Goal: Transaction & Acquisition: Subscribe to service/newsletter

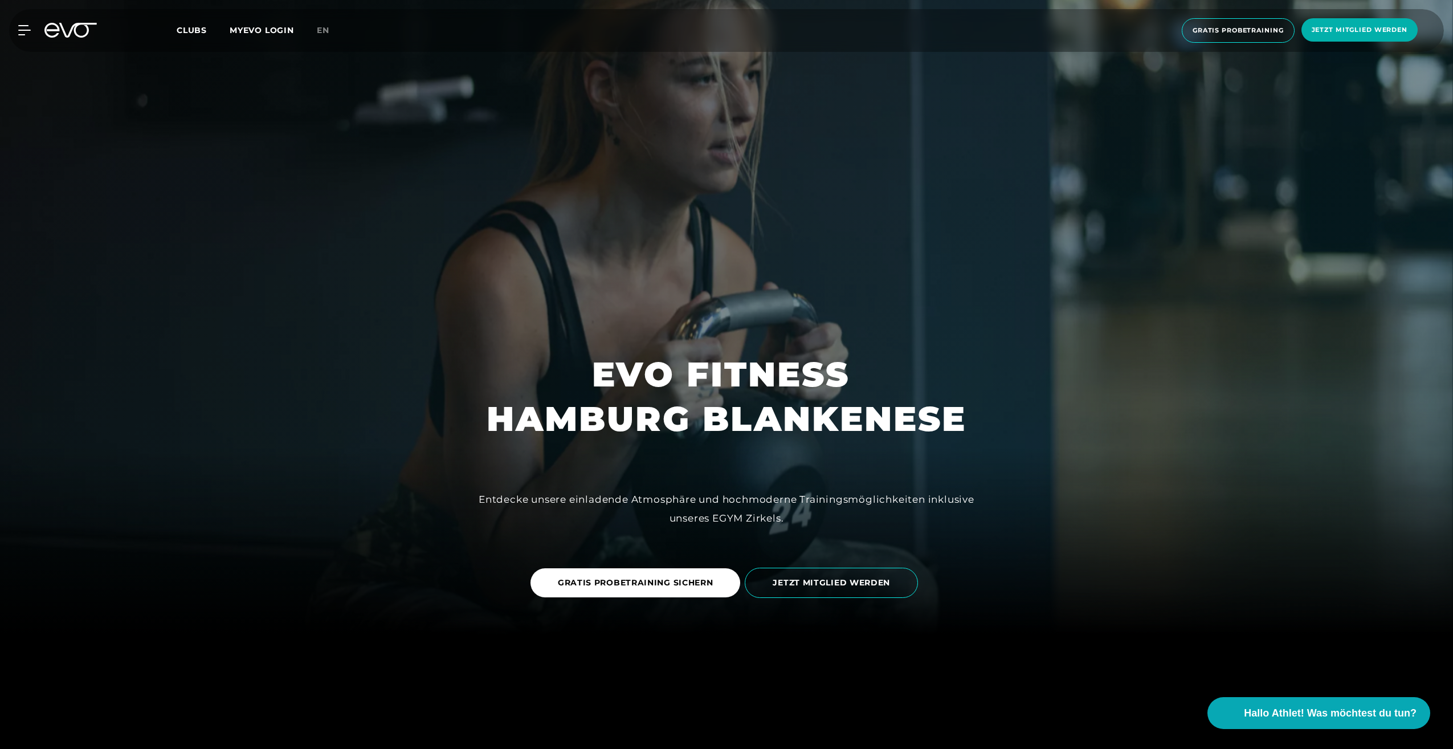
click at [330, 31] on link "en" at bounding box center [330, 30] width 26 height 13
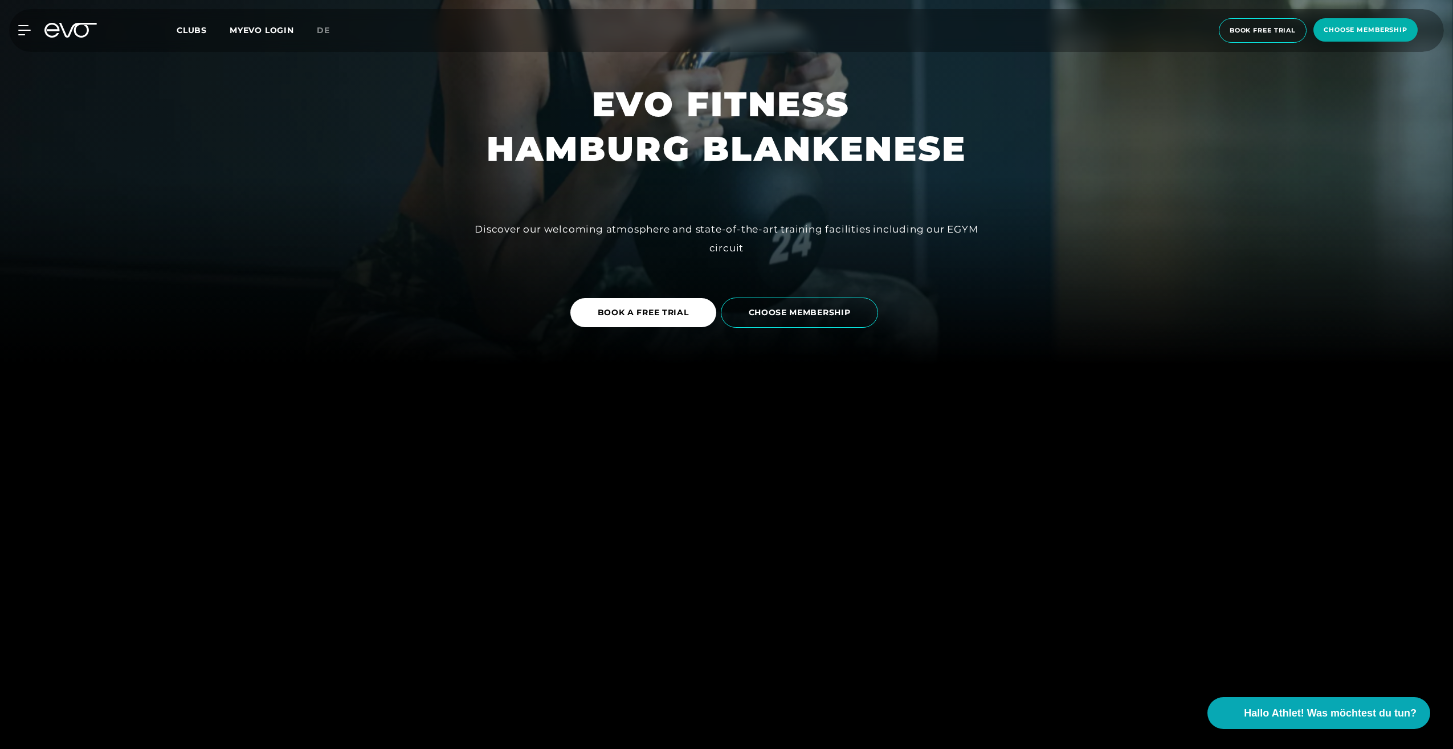
scroll to position [399, 0]
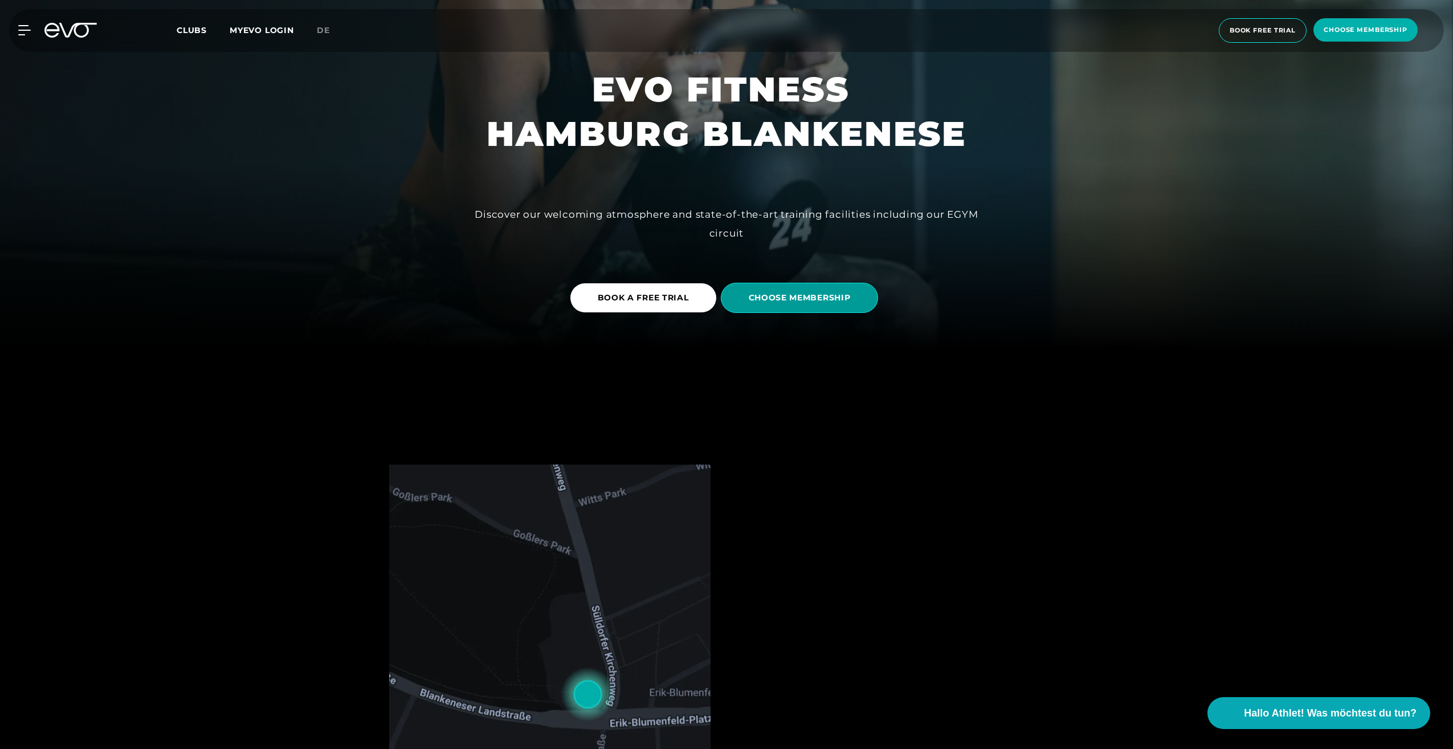
click at [801, 297] on span "CHOOSE MEMBERSHIP" at bounding box center [800, 298] width 102 height 12
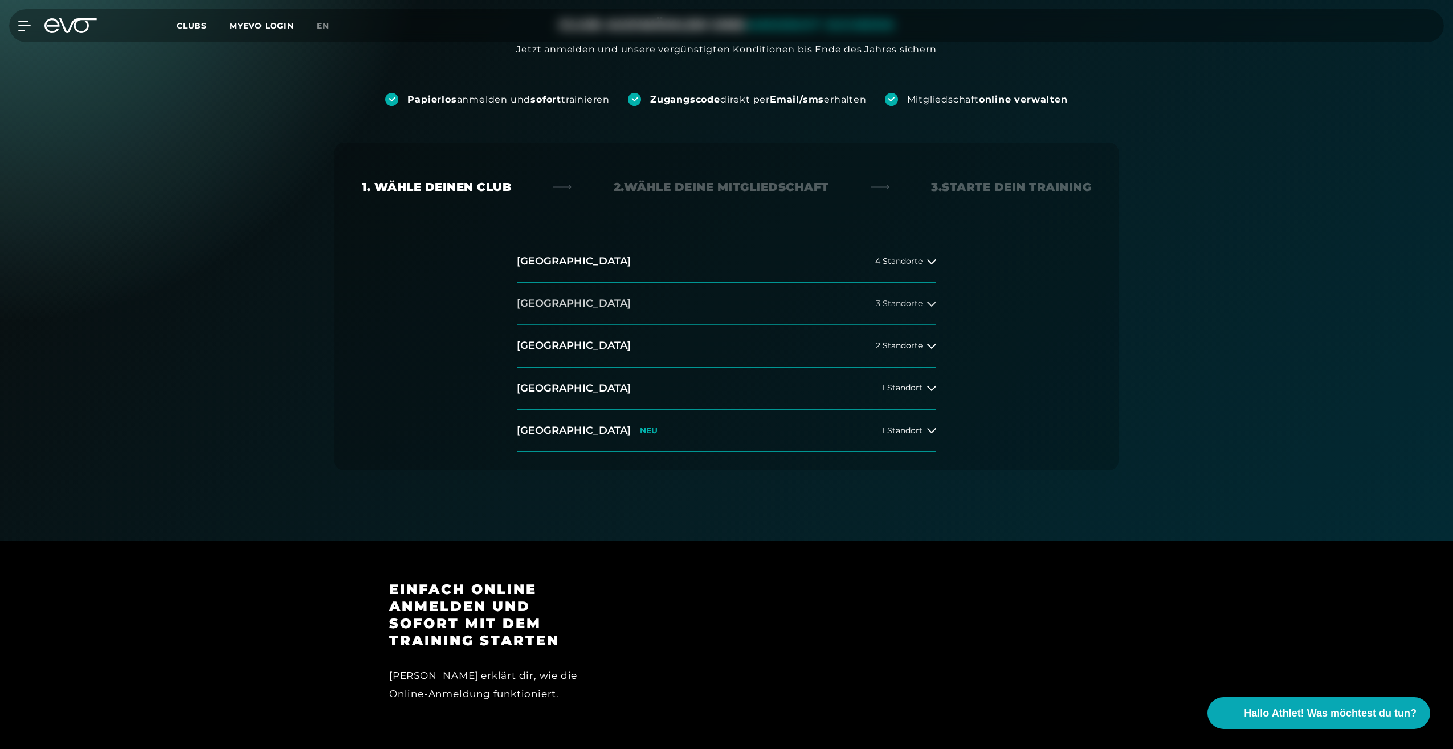
scroll to position [114, 0]
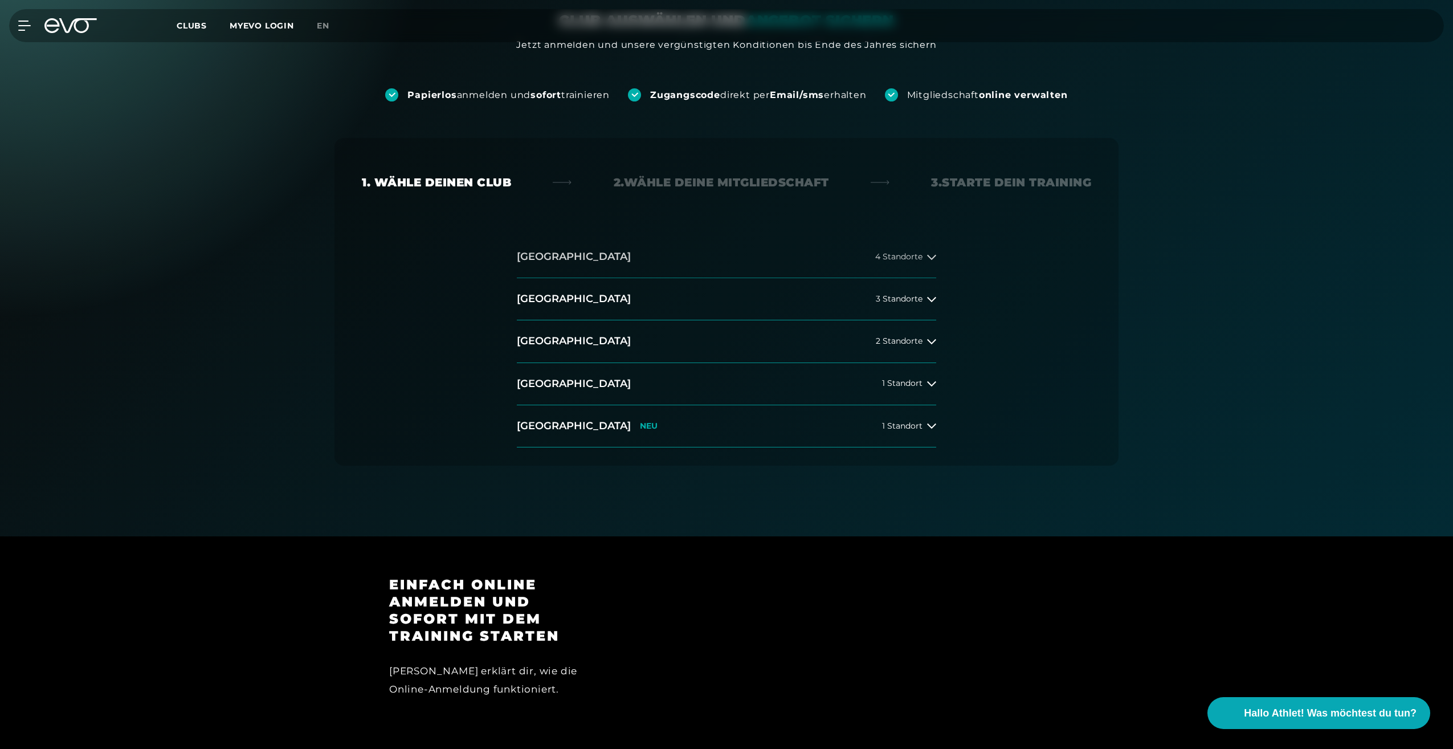
click at [926, 258] on div "4 Standorte" at bounding box center [905, 256] width 61 height 9
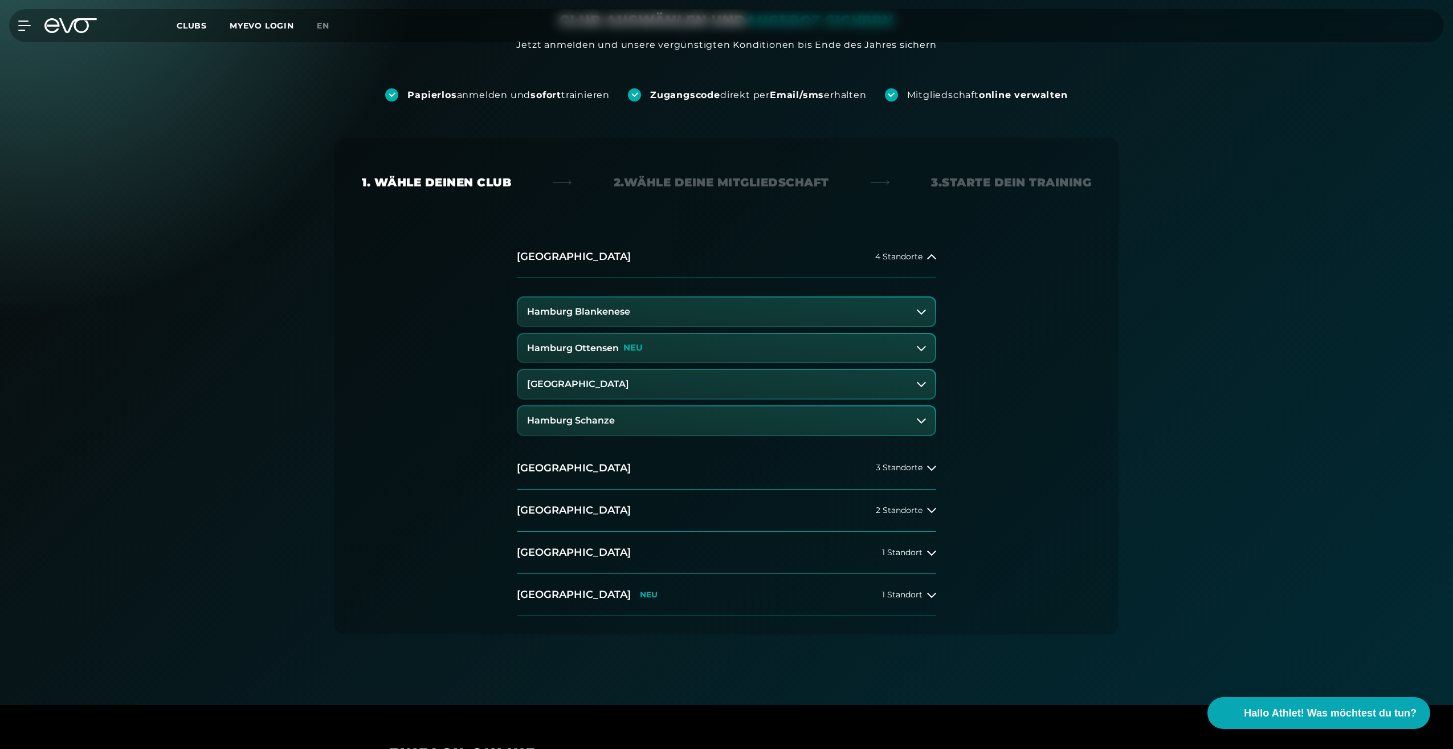
click at [915, 310] on button "Hamburg Blankenese" at bounding box center [726, 311] width 417 height 28
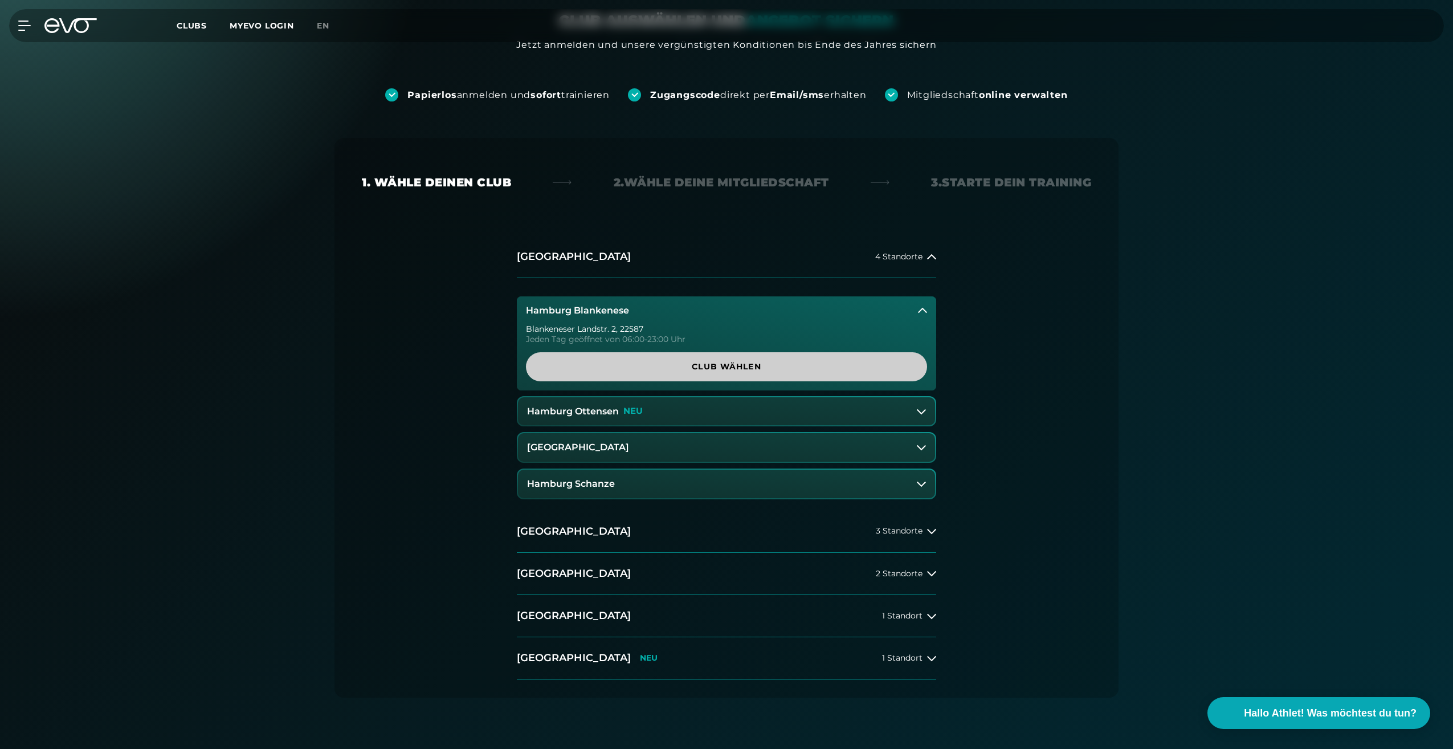
click at [750, 369] on span "Club wählen" at bounding box center [726, 367] width 346 height 12
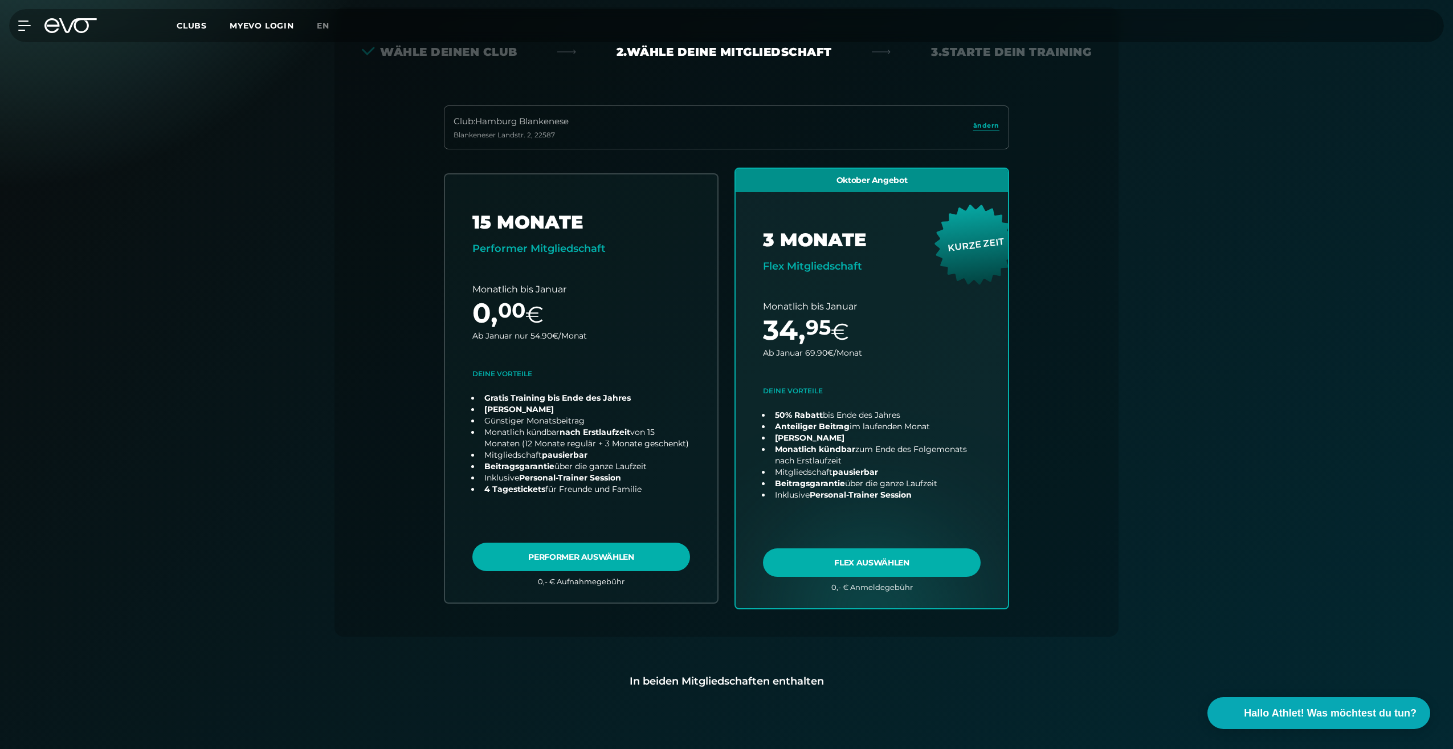
scroll to position [252, 0]
